Goal: Information Seeking & Learning: Learn about a topic

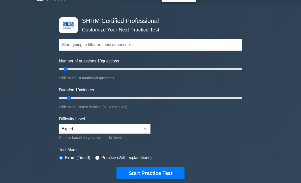
scroll to position [11, 0]
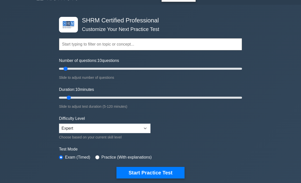
click at [171, 169] on button "Start Practice Test" at bounding box center [150, 173] width 68 height 12
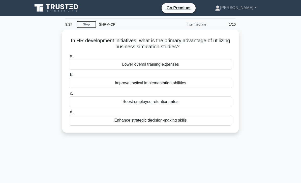
click at [199, 64] on div "Lower overall training expenses" at bounding box center [150, 64] width 163 height 11
click at [69, 58] on input "a. Lower overall training expenses" at bounding box center [69, 56] width 0 height 3
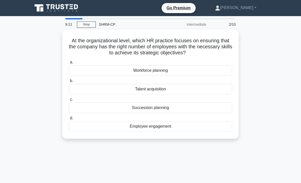
click at [178, 67] on div "Workforce planning" at bounding box center [150, 70] width 163 height 11
click at [69, 64] on input "a. Workforce planning" at bounding box center [69, 62] width 0 height 3
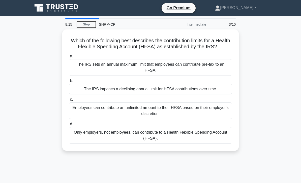
click at [203, 70] on div "The IRS sets an annual maximum limit that employees can contribute pre-tax to a…" at bounding box center [150, 67] width 163 height 17
click at [69, 58] on input "a. The IRS sets an annual maximum limit that employees can contribute pre-tax t…" at bounding box center [69, 56] width 0 height 3
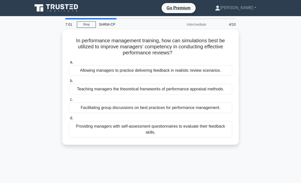
click at [208, 72] on div "Allowing managers to practice delivering feedback in realistic review scenarios." at bounding box center [150, 70] width 163 height 11
click at [69, 64] on input "a. Allowing managers to practice delivering feedback in realistic review scenar…" at bounding box center [69, 62] width 0 height 3
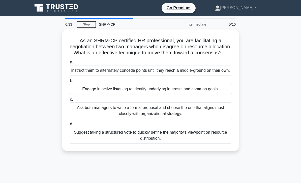
click at [203, 94] on div "Engage in active listening to identify underlying interests and common goals." at bounding box center [150, 89] width 163 height 11
click at [69, 83] on input "b. Engage in active listening to identify underlying interests and common goals." at bounding box center [69, 80] width 0 height 3
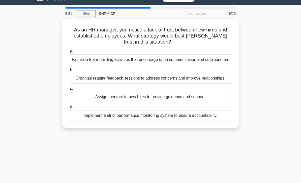
scroll to position [12, 0]
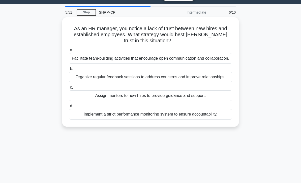
click at [210, 64] on div "Facilitate team-building activities that encourage open communication and colla…" at bounding box center [150, 58] width 163 height 11
click at [69, 52] on input "a. Facilitate team-building activities that encourage open communication and co…" at bounding box center [69, 50] width 0 height 3
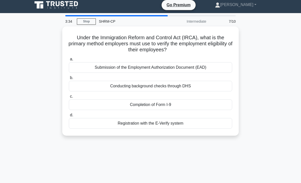
scroll to position [4, 0]
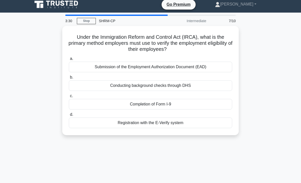
click at [200, 106] on div "Completion of Form I-9" at bounding box center [150, 104] width 163 height 11
click at [69, 98] on input "c. Completion of Form I-9" at bounding box center [69, 95] width 0 height 3
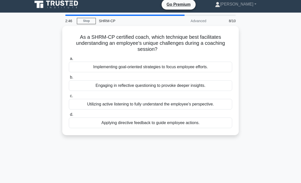
click at [205, 101] on div "Utilizing active listening to fully understand the employee’s perspective." at bounding box center [150, 104] width 163 height 11
click at [69, 98] on input "c. Utilizing active listening to fully understand the employee’s perspective." at bounding box center [69, 95] width 0 height 3
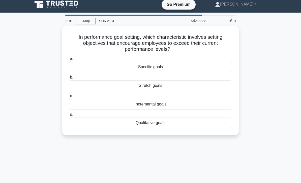
click at [200, 63] on div "Specific goals" at bounding box center [150, 67] width 163 height 11
click at [69, 60] on input "a. Specific goals" at bounding box center [69, 58] width 0 height 3
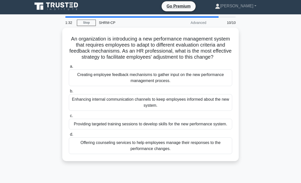
scroll to position [0, 0]
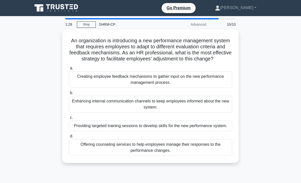
click at [196, 81] on div "Creating employee feedback mechanisms to gather input on the new performance ma…" at bounding box center [150, 79] width 163 height 17
click at [69, 70] on input "a. Creating employee feedback mechanisms to gather input on the new performance…" at bounding box center [69, 68] width 0 height 3
